Goal: Task Accomplishment & Management: Complete application form

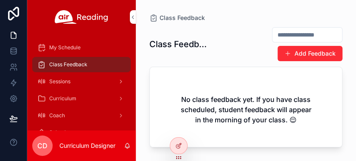
click at [0, 0] on icon at bounding box center [0, 0] width 0 height 0
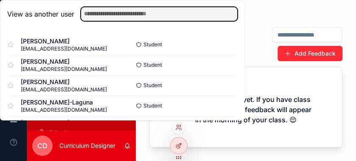
click at [135, 13] on input "text" at bounding box center [159, 14] width 156 height 14
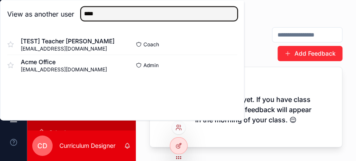
type input "****"
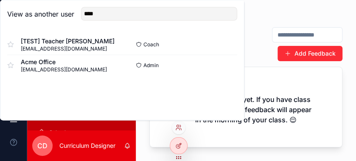
click at [104, 48] on div "[TEST] Teacher Kim fakeemail@acmeusd.org" at bounding box center [64, 44] width 115 height 15
click at [43, 44] on span "[TEST] Teacher [PERSON_NAME]" at bounding box center [68, 41] width 94 height 8
click at [0, 0] on button "Select" at bounding box center [0, 0] width 0 height 0
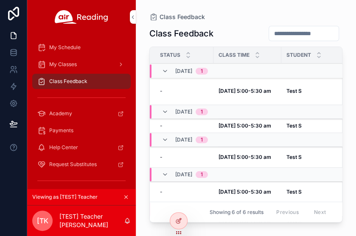
click at [287, 91] on strong "Test S" at bounding box center [294, 91] width 15 height 6
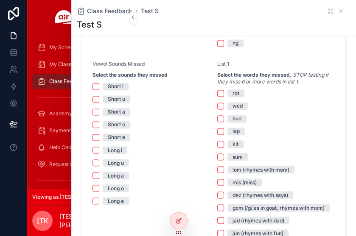
scroll to position [594, 0]
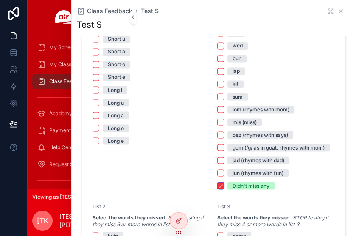
click at [222, 160] on div "Didn't miss any" at bounding box center [276, 186] width 118 height 8
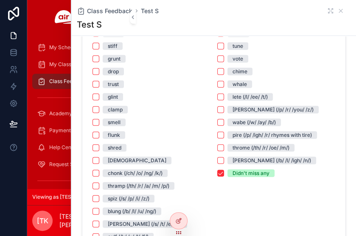
scroll to position [849, 0]
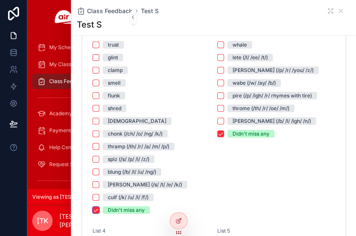
click at [93, 160] on button "Didn't miss any" at bounding box center [96, 210] width 7 height 7
click at [217, 134] on button "Didn't miss any" at bounding box center [220, 134] width 7 height 7
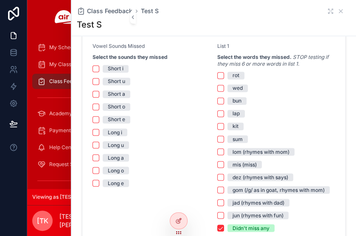
scroll to position [637, 0]
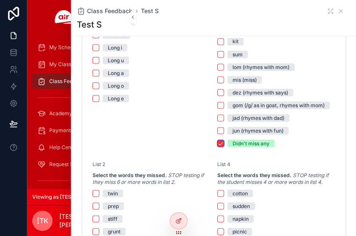
drag, startPoint x: 216, startPoint y: 144, endPoint x: 184, endPoint y: 165, distance: 38.4
click at [217, 144] on button "Didn't miss any" at bounding box center [220, 143] width 7 height 7
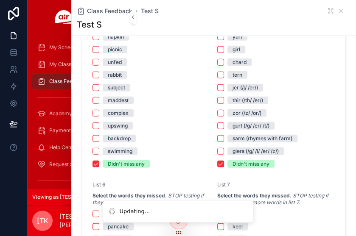
scroll to position [891, 0]
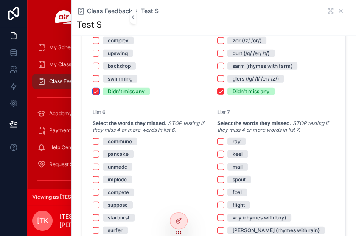
click at [93, 91] on button "Didn't miss any" at bounding box center [96, 91] width 7 height 7
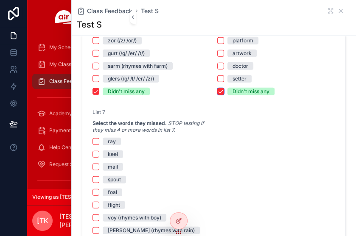
click at [217, 91] on button "Didn't miss any" at bounding box center [220, 91] width 7 height 7
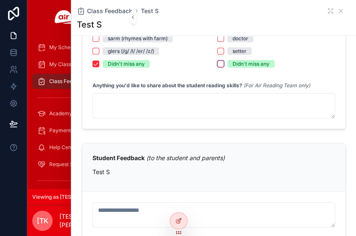
scroll to position [840, 0]
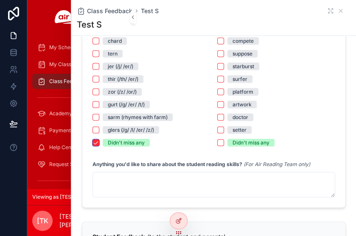
drag, startPoint x: 94, startPoint y: 141, endPoint x: 115, endPoint y: 114, distance: 34.6
click at [94, 141] on button "Didn't miss any" at bounding box center [96, 143] width 7 height 7
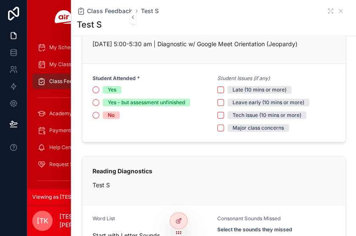
scroll to position [0, 0]
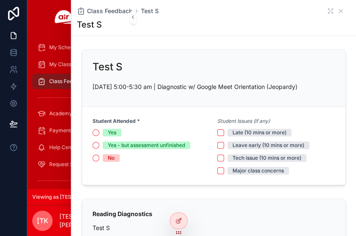
click at [103, 12] on span "Class Feedback" at bounding box center [109, 11] width 45 height 8
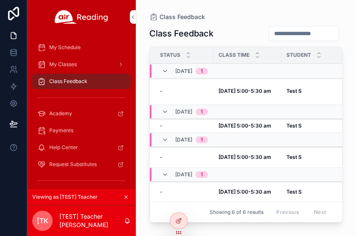
click at [283, 89] on td "Test S Test S" at bounding box center [316, 92] width 70 height 28
click at [289, 91] on strong "Test S" at bounding box center [294, 91] width 15 height 6
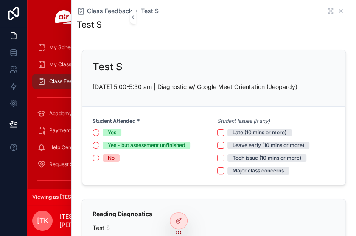
click at [106, 131] on span "Yes" at bounding box center [112, 133] width 19 height 8
click at [99, 131] on button "Yes" at bounding box center [96, 132] width 7 height 7
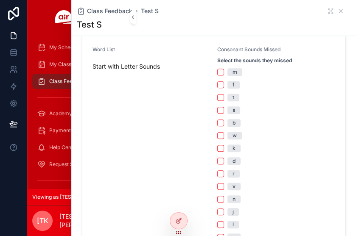
scroll to position [255, 0]
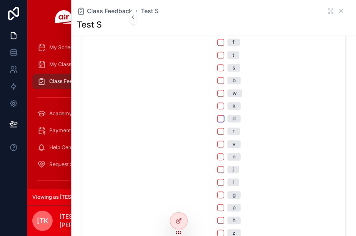
click at [217, 121] on button "d" at bounding box center [220, 118] width 7 height 7
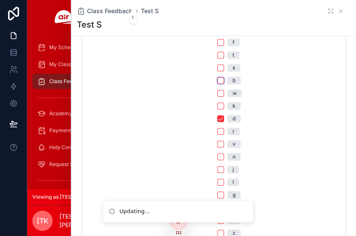
click at [217, 80] on button "b" at bounding box center [220, 80] width 7 height 7
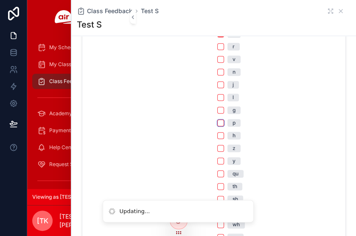
click at [217, 125] on button "p" at bounding box center [220, 123] width 7 height 7
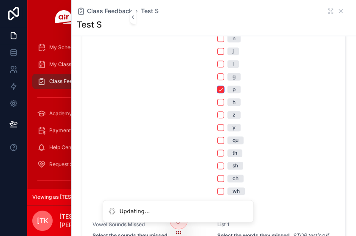
scroll to position [424, 0]
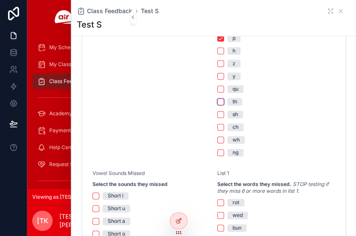
click at [217, 98] on button "th" at bounding box center [220, 101] width 7 height 7
click at [217, 152] on button "ng" at bounding box center [220, 152] width 7 height 7
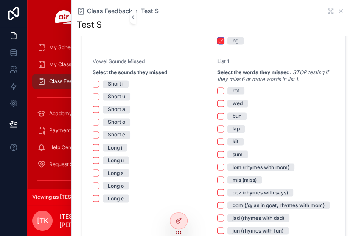
scroll to position [552, 0]
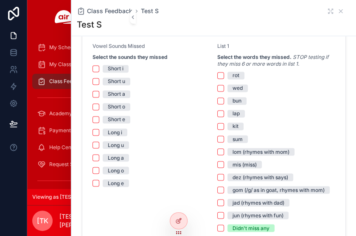
click at [111, 127] on div "Short i Short u Short a Short o Short e Long i Long u Long a Long o Long e" at bounding box center [152, 126] width 118 height 122
click at [110, 129] on div "Long i" at bounding box center [115, 133] width 14 height 8
click at [99, 129] on button "Long i" at bounding box center [96, 132] width 7 height 7
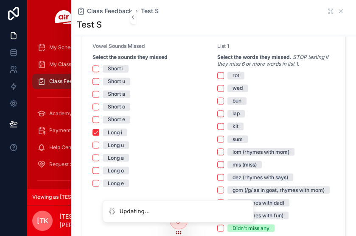
click at [113, 141] on div "Long u" at bounding box center [116, 145] width 16 height 8
click at [99, 142] on button "Long u" at bounding box center [96, 145] width 7 height 7
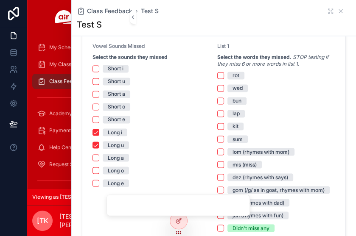
click at [115, 149] on div "Short i Short u Short a Short o Short e Long i Long u Long a Long o Long e" at bounding box center [152, 126] width 118 height 122
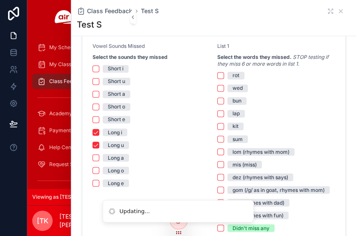
click at [117, 158] on div "Long a" at bounding box center [116, 158] width 16 height 8
click at [99, 158] on button "Long a" at bounding box center [96, 158] width 7 height 7
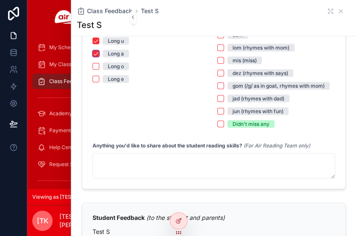
scroll to position [679, 0]
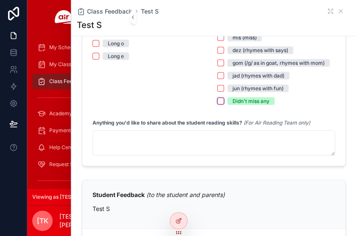
click at [217, 101] on button "Didn't miss any" at bounding box center [220, 101] width 7 height 7
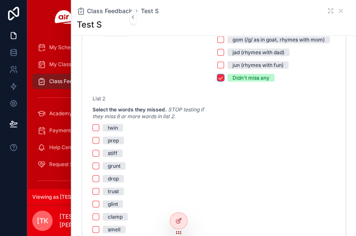
scroll to position [722, 0]
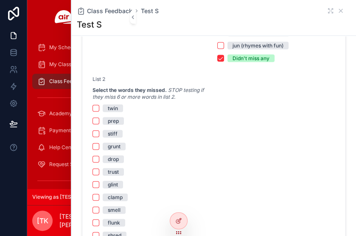
drag, startPoint x: 112, startPoint y: 130, endPoint x: 108, endPoint y: 145, distance: 15.3
click at [112, 130] on div "stiff" at bounding box center [113, 134] width 10 height 8
click at [99, 131] on button "stiff" at bounding box center [96, 134] width 7 height 7
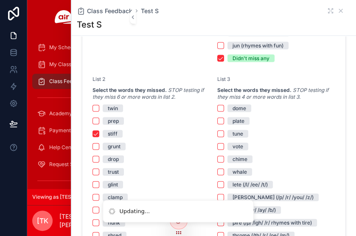
click at [108, 145] on div "grunt" at bounding box center [114, 147] width 13 height 8
click at [99, 145] on button "grunt" at bounding box center [96, 146] width 7 height 7
click at [110, 157] on div "drop" at bounding box center [113, 160] width 11 height 8
click at [99, 157] on button "drop" at bounding box center [96, 159] width 7 height 7
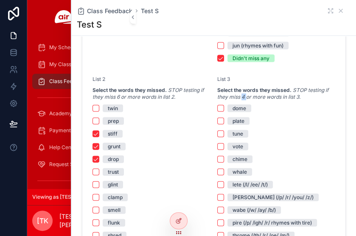
drag, startPoint x: 242, startPoint y: 96, endPoint x: 238, endPoint y: 95, distance: 4.3
click at [238, 95] on em "STOP testing if they miss 4 or more words in list 3." at bounding box center [272, 93] width 111 height 13
click at [220, 145] on button "vote" at bounding box center [220, 146] width 7 height 7
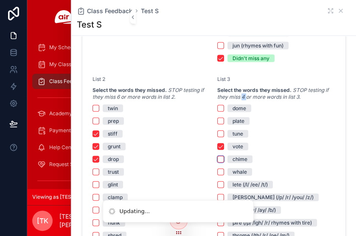
click at [218, 157] on button "chime" at bounding box center [220, 159] width 7 height 7
click at [217, 160] on button "whale" at bounding box center [220, 172] width 7 height 7
click at [217, 160] on button "lete (/l/ /ee/ /t/)" at bounding box center [220, 185] width 7 height 7
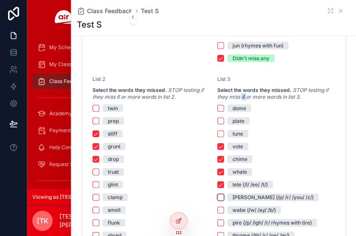
click at [218, 160] on button "[PERSON_NAME] (/p/ /r/ /you/ /z/)" at bounding box center [220, 197] width 7 height 7
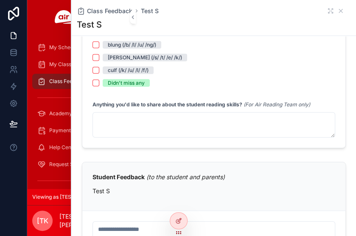
scroll to position [1019, 0]
